Goal: Transaction & Acquisition: Download file/media

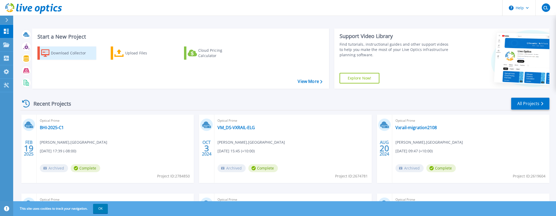
click at [70, 53] on div "Download Collector" at bounding box center [72, 53] width 42 height 11
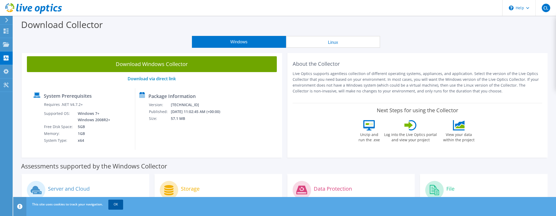
click at [115, 203] on link "OK" at bounding box center [115, 203] width 15 height 9
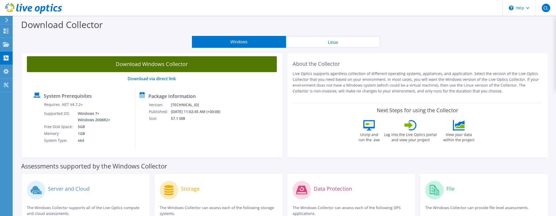
click at [179, 63] on link "Download Windows Collector" at bounding box center [152, 64] width 250 height 16
